Goal: Task Accomplishment & Management: Manage account settings

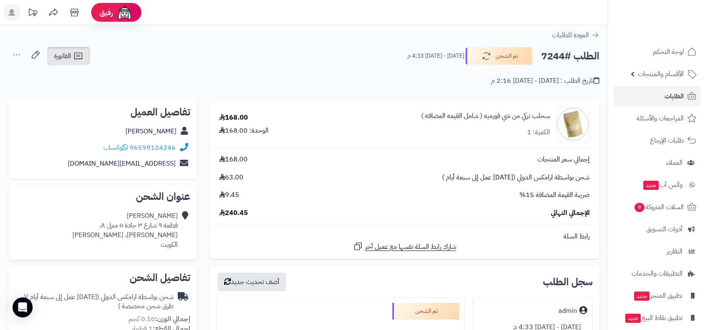
click at [66, 59] on span "الفاتورة" at bounding box center [62, 56] width 17 height 10
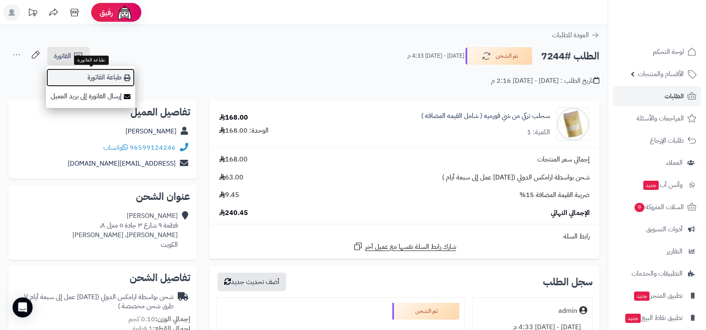
click at [100, 78] on link "طباعة الفاتورة" at bounding box center [90, 77] width 89 height 19
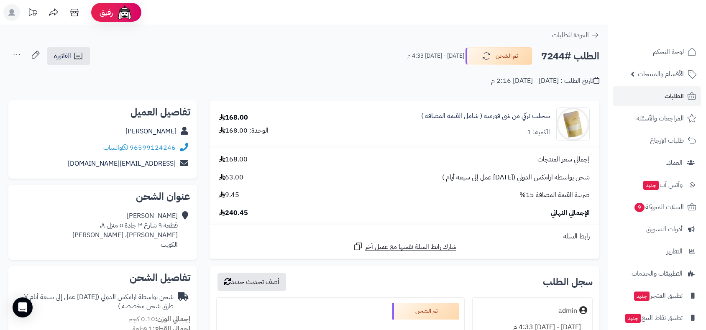
scroll to position [289, 0]
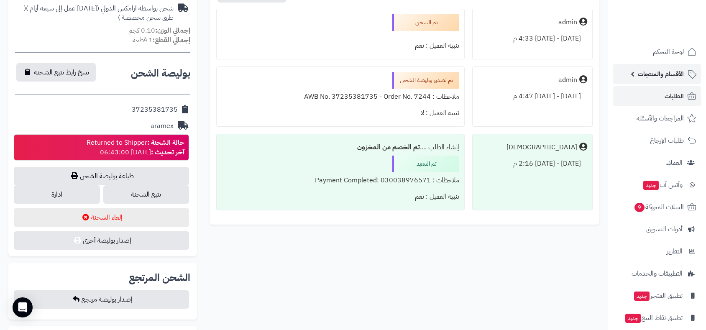
click at [642, 74] on span "الأقسام والمنتجات" at bounding box center [661, 74] width 46 height 12
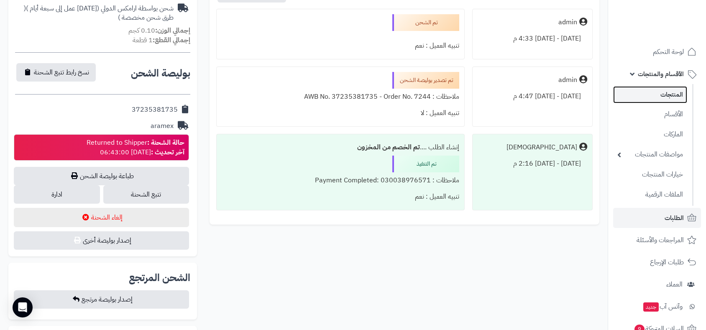
click at [659, 97] on link "المنتجات" at bounding box center [650, 94] width 74 height 17
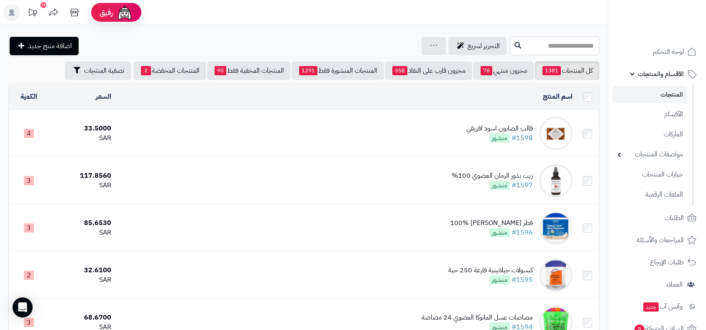
click at [529, 44] on input "text" at bounding box center [555, 45] width 90 height 19
type input "*"
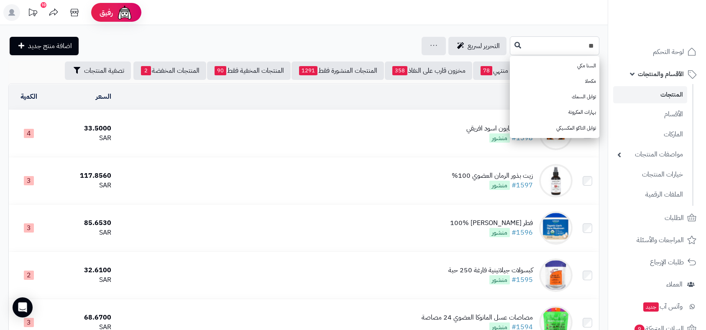
type input "*"
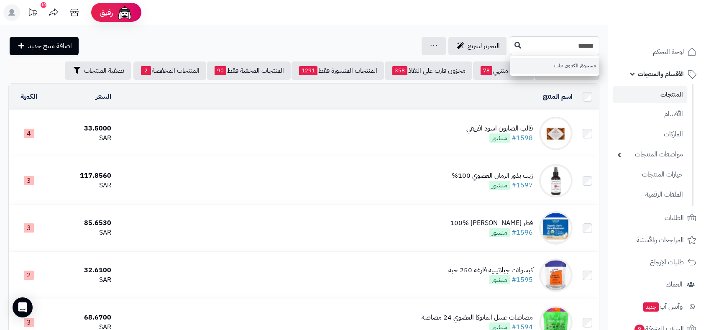
type input "******"
click at [560, 62] on link "مسحوق الكمون علب" at bounding box center [555, 65] width 90 height 15
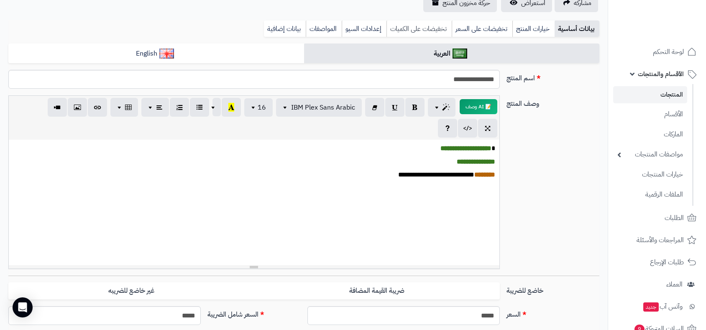
scroll to position [93, 0]
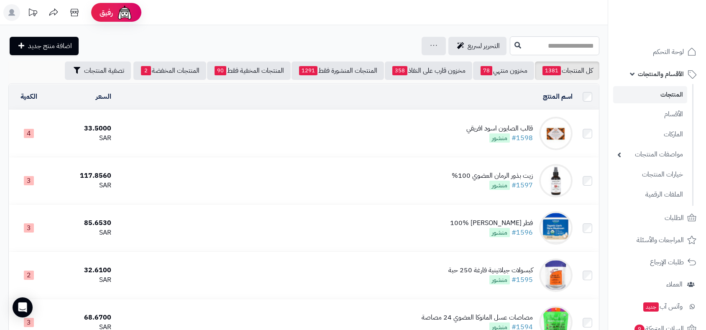
click at [542, 41] on input "text" at bounding box center [555, 45] width 90 height 19
type input "**********"
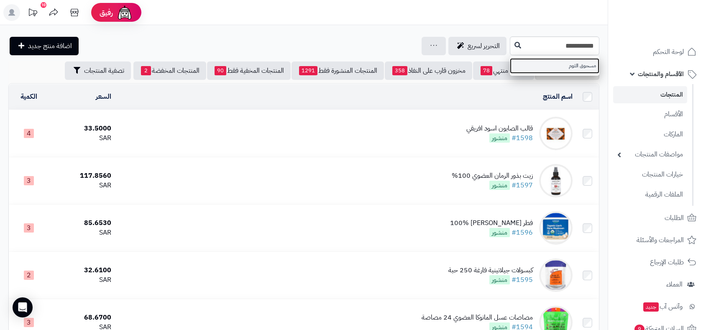
click at [566, 69] on link "مسحوق الثوم" at bounding box center [555, 65] width 90 height 15
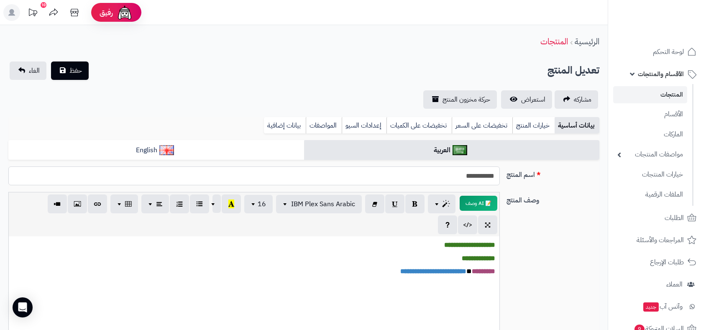
drag, startPoint x: 453, startPoint y: 176, endPoint x: 473, endPoint y: 175, distance: 19.7
click at [473, 175] on input "**********" at bounding box center [253, 175] width 491 height 19
type input "**********"
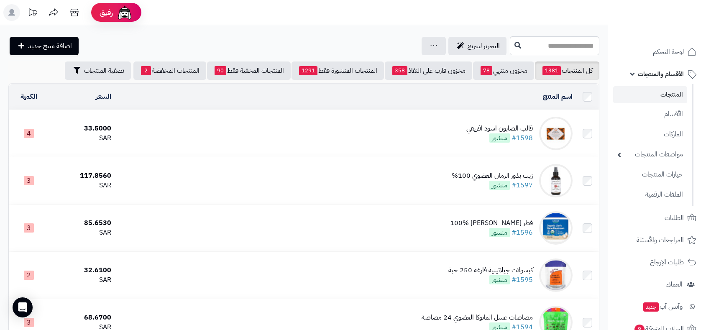
click at [663, 93] on link "المنتجات" at bounding box center [650, 94] width 74 height 17
click at [522, 42] on input "text" at bounding box center [555, 45] width 90 height 19
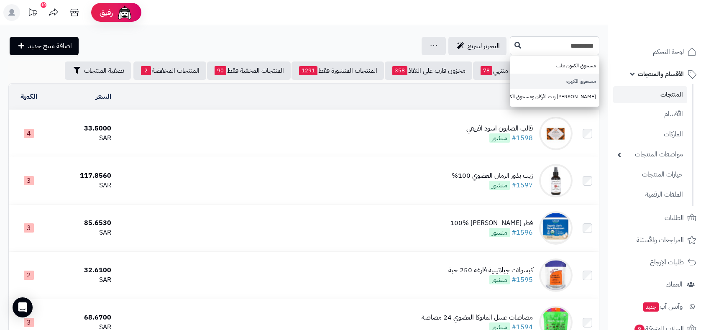
type input "*********"
click at [582, 79] on link "مسحوق الكزبره" at bounding box center [555, 81] width 90 height 15
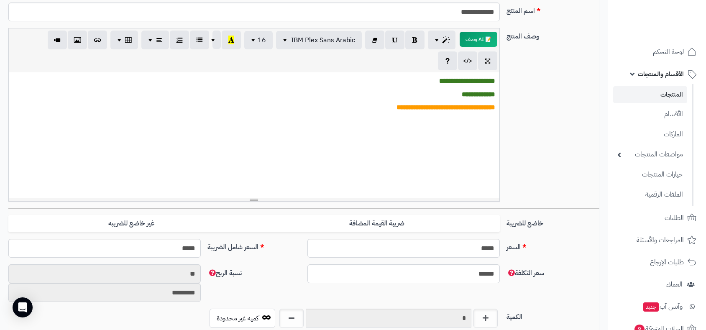
scroll to position [161, 0]
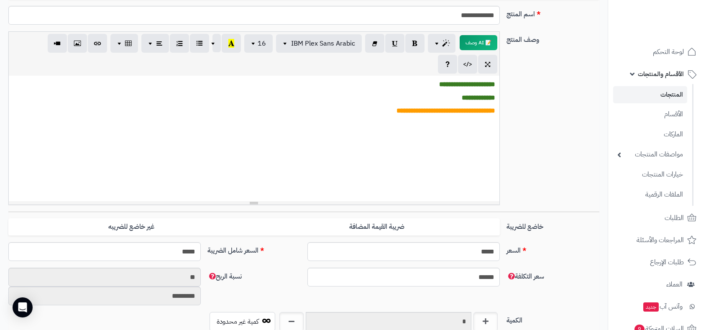
drag, startPoint x: 215, startPoint y: 347, endPoint x: 342, endPoint y: 54, distance: 319.4
click at [342, 54] on div "📝 AI وصف p blockquote pre h1 h2 h3 h4 h5 h6 IBM Plex Sans Arabic Arial Arial Bl…" at bounding box center [254, 54] width 491 height 44
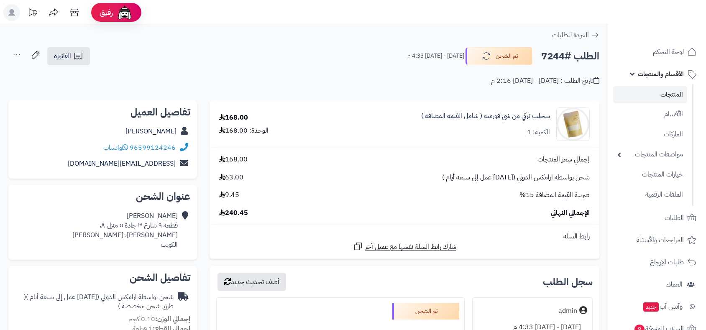
scroll to position [289, 0]
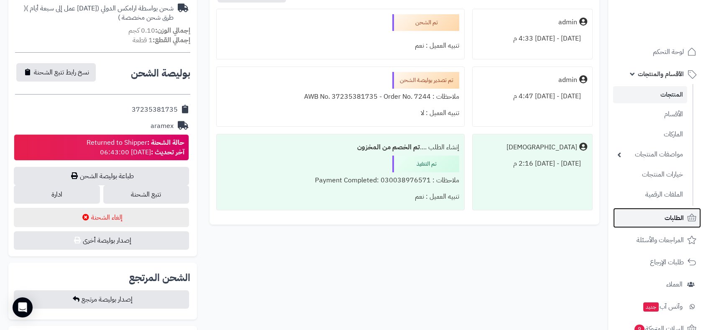
click at [668, 220] on span "الطلبات" at bounding box center [674, 218] width 19 height 12
